Goal: Information Seeking & Learning: Learn about a topic

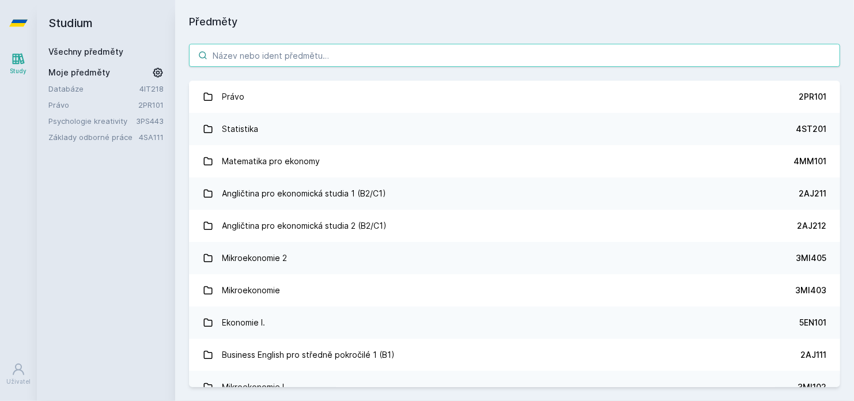
click at [528, 57] on input "search" at bounding box center [515, 55] width 652 height 23
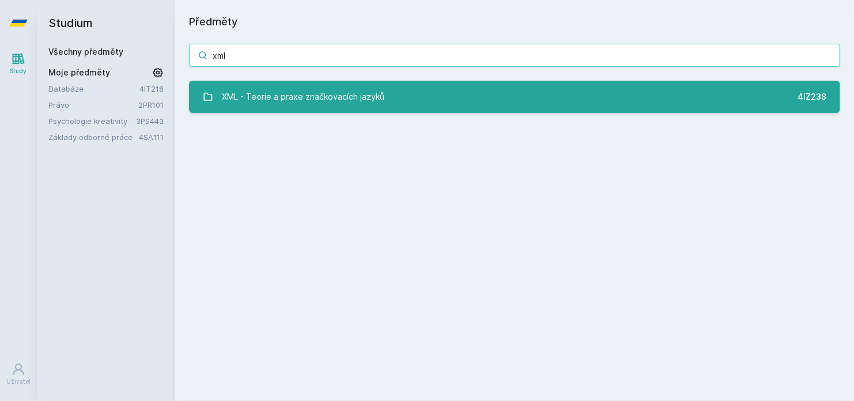
type input "xml"
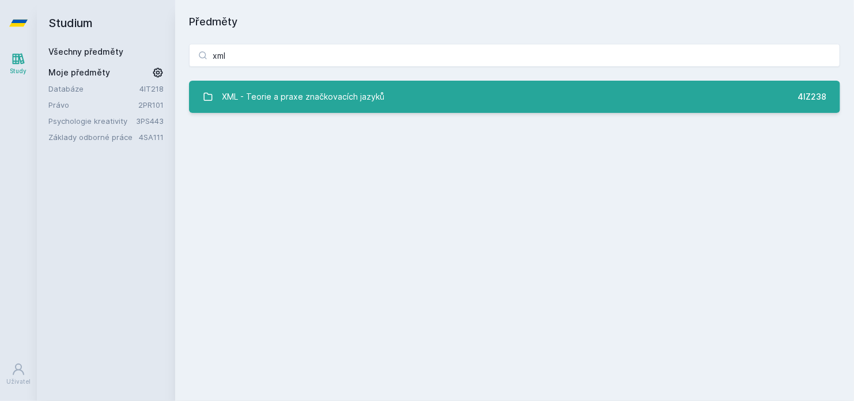
click at [511, 102] on link "XML - Teorie a praxe značkovacích jazyků 4IZ238" at bounding box center [515, 97] width 652 height 32
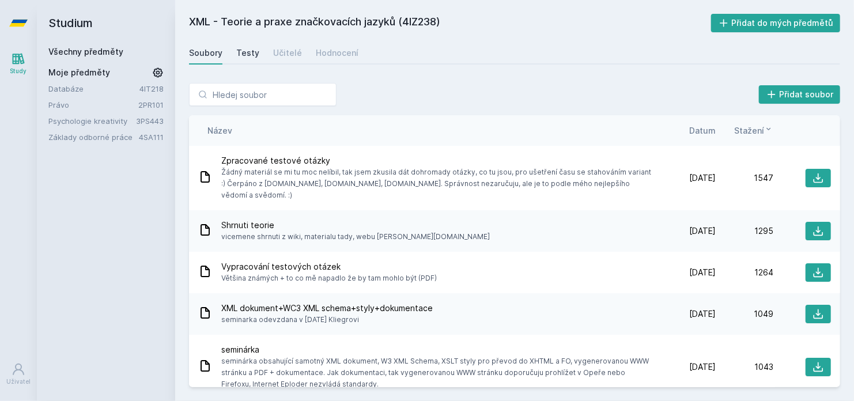
click at [246, 52] on div "Testy" at bounding box center [247, 53] width 23 height 12
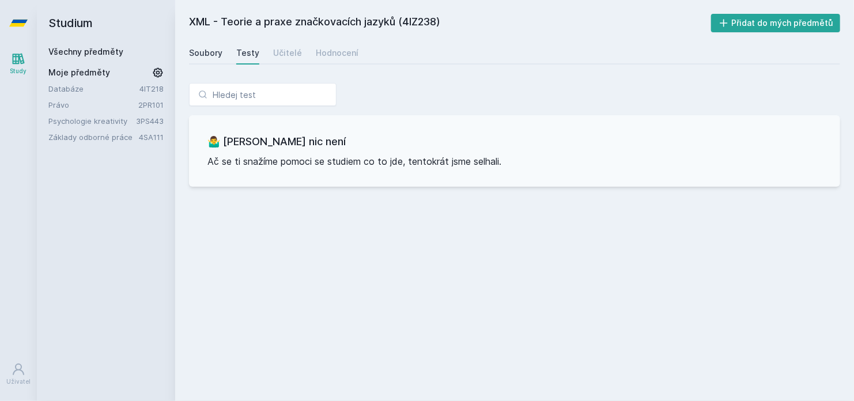
click at [199, 51] on div "Soubory" at bounding box center [205, 53] width 33 height 12
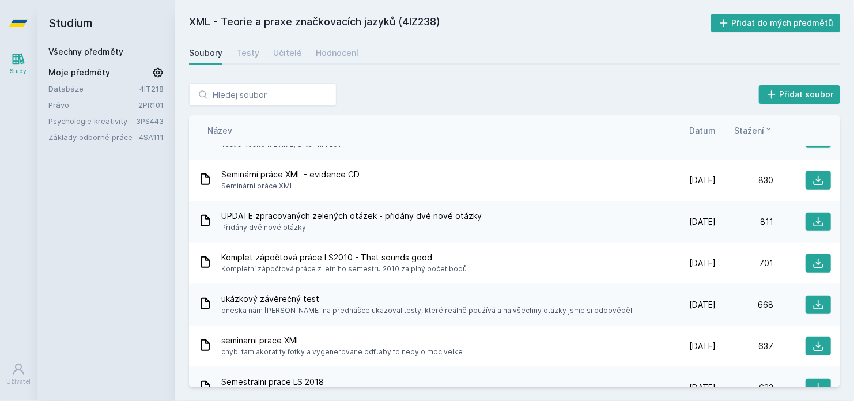
scroll to position [479, 0]
